Goal: Task Accomplishment & Management: Manage account settings

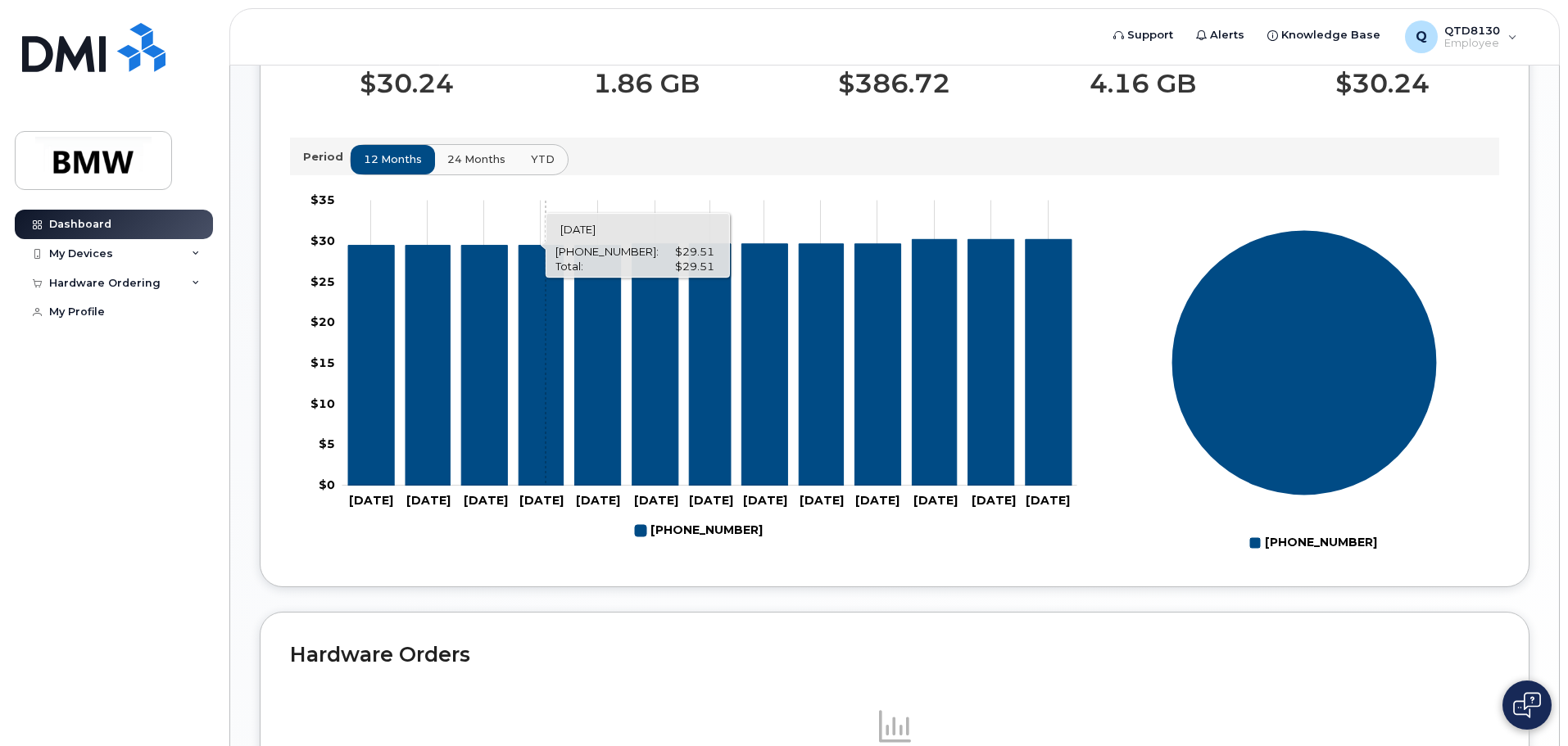
scroll to position [492, 0]
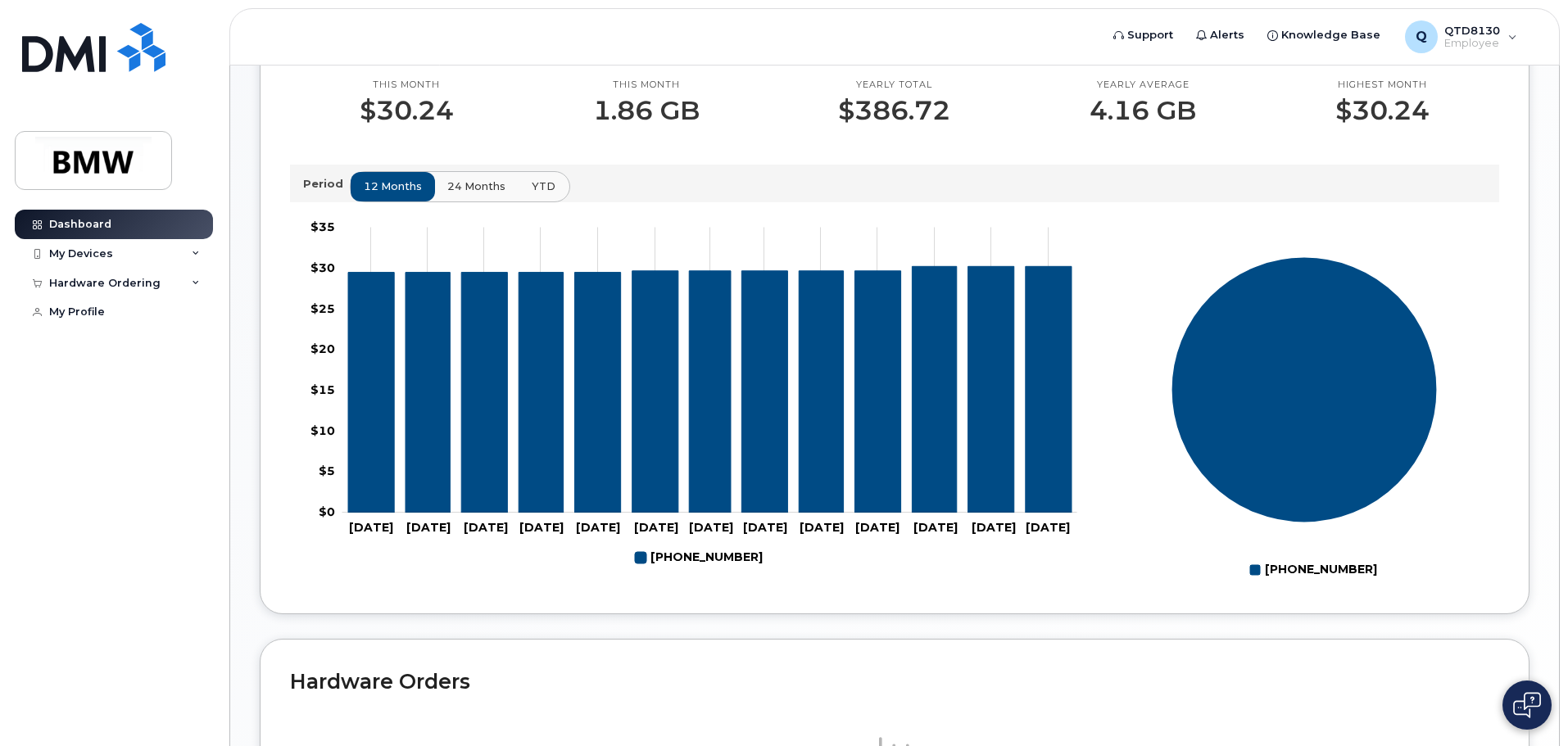
click at [534, 194] on span "YTD" at bounding box center [544, 186] width 24 height 15
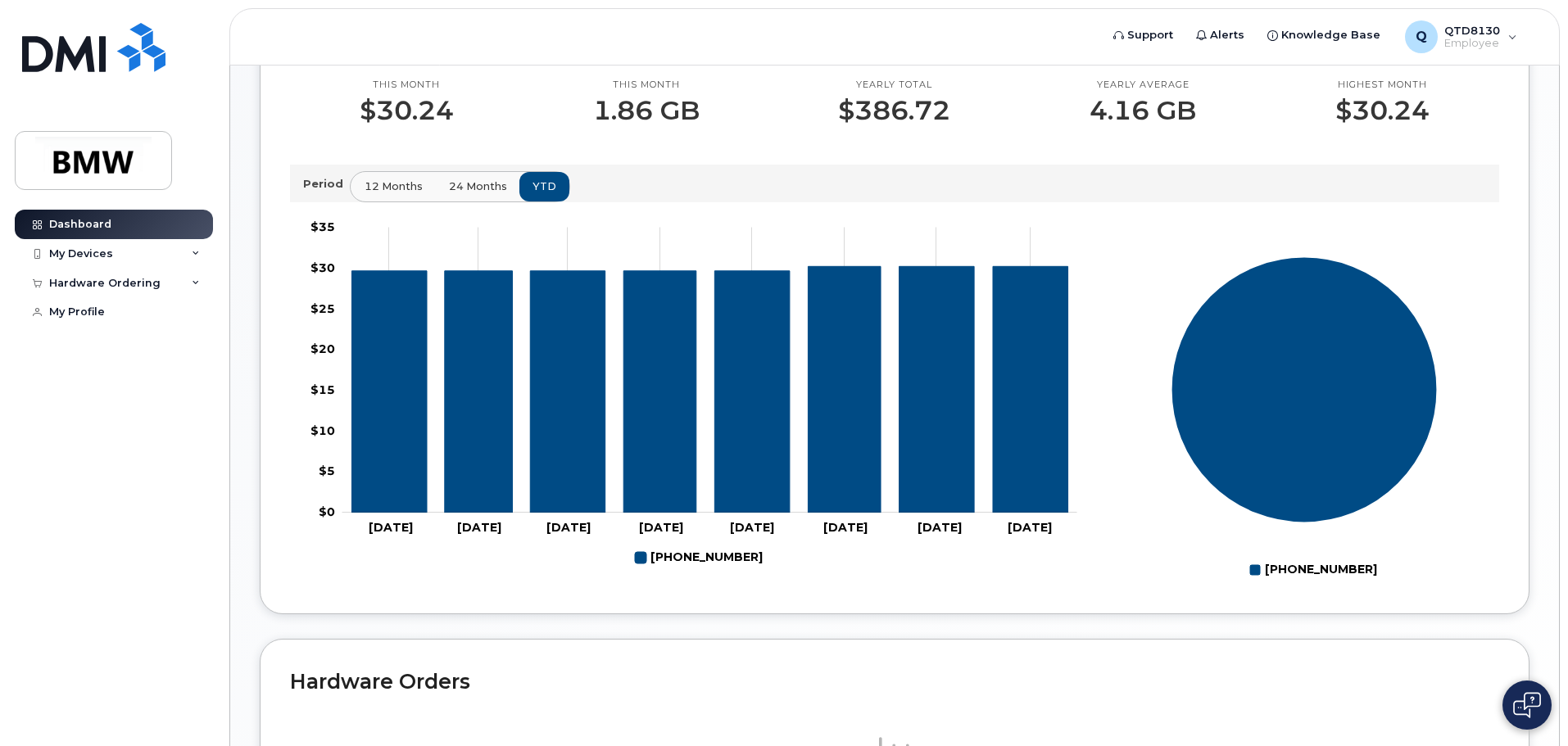
click at [376, 194] on span "12 months" at bounding box center [393, 186] width 58 height 15
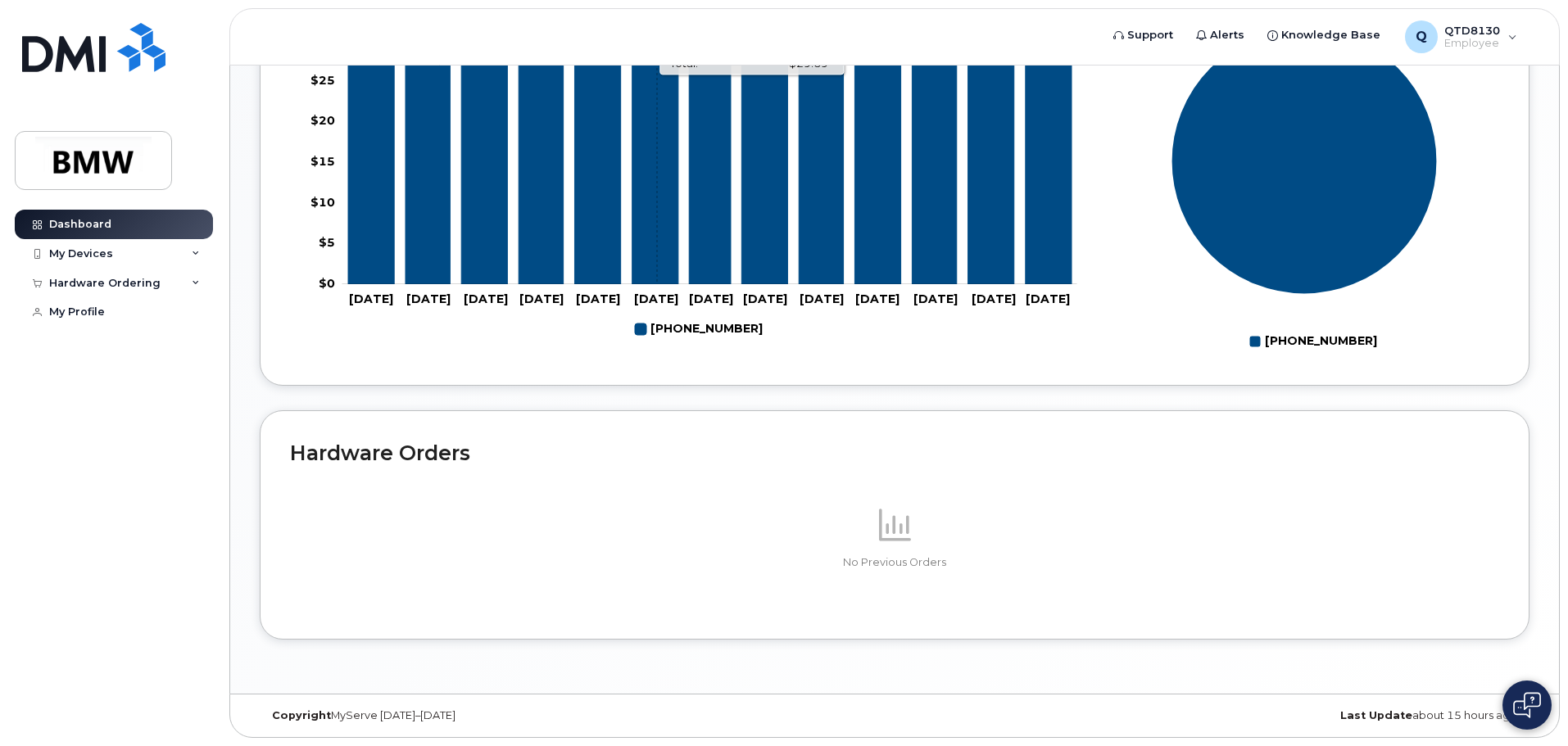
scroll to position [735, 0]
click at [195, 284] on icon at bounding box center [196, 283] width 9 height 9
click at [102, 312] on div "New Order" at bounding box center [87, 312] width 62 height 15
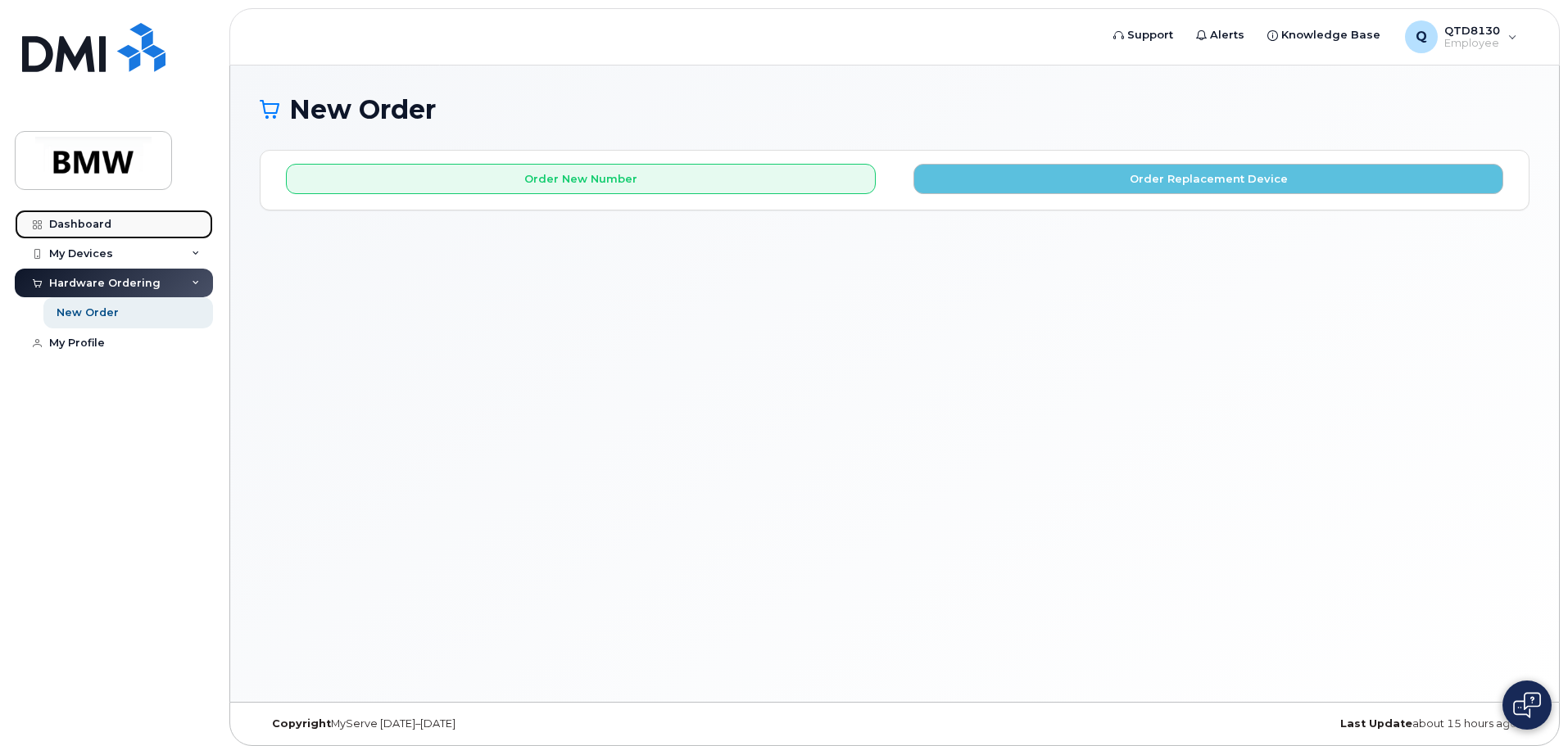
click at [96, 224] on div "Dashboard" at bounding box center [80, 224] width 62 height 13
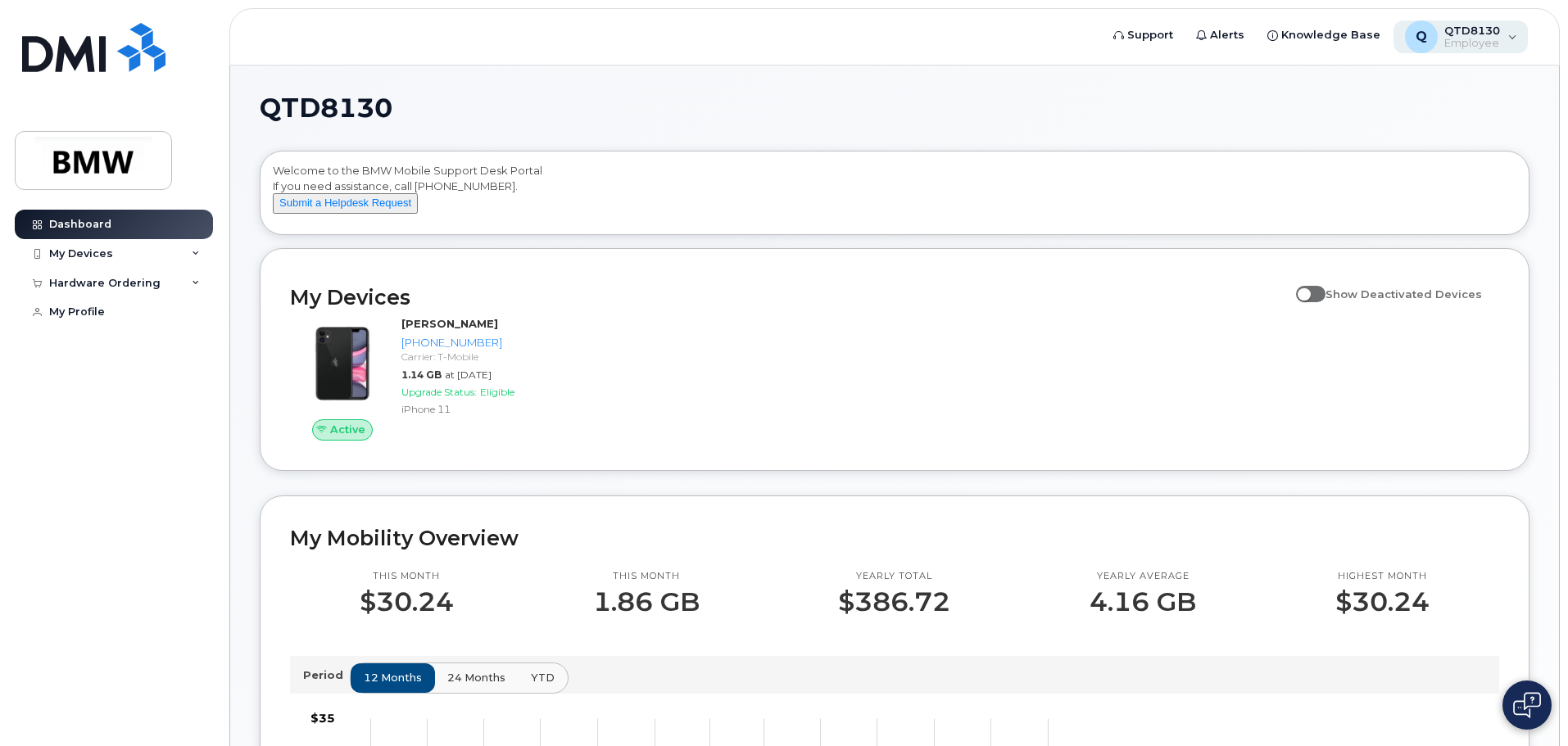
click at [1471, 36] on span "QTD8130" at bounding box center [1472, 30] width 55 height 13
click at [1171, 150] on div "QTD8130 Welcome to the BMW Mobile Support Desk Portal If you need assistance, c…" at bounding box center [895, 727] width 1270 height 1265
click at [194, 282] on icon at bounding box center [196, 283] width 9 height 9
click at [194, 250] on icon at bounding box center [196, 254] width 9 height 9
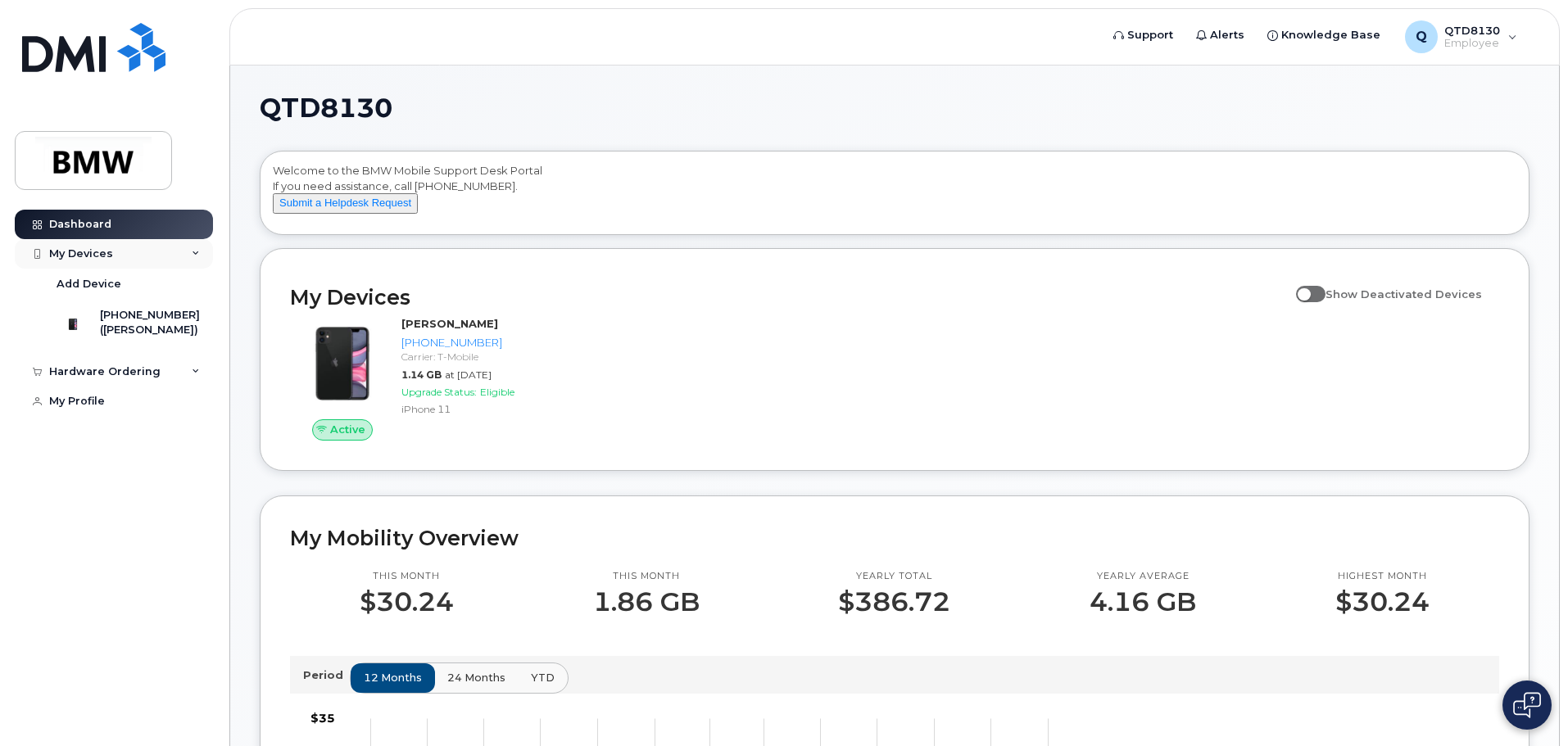
click at [194, 250] on icon at bounding box center [196, 254] width 9 height 9
click at [71, 309] on div "My Profile" at bounding box center [77, 312] width 55 height 13
